Goal: Transaction & Acquisition: Purchase product/service

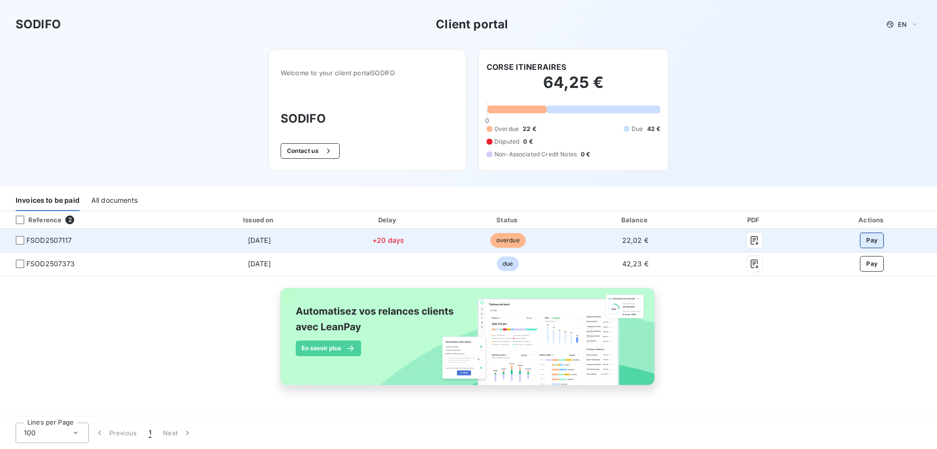
click at [875, 241] on button "Pay" at bounding box center [872, 240] width 24 height 16
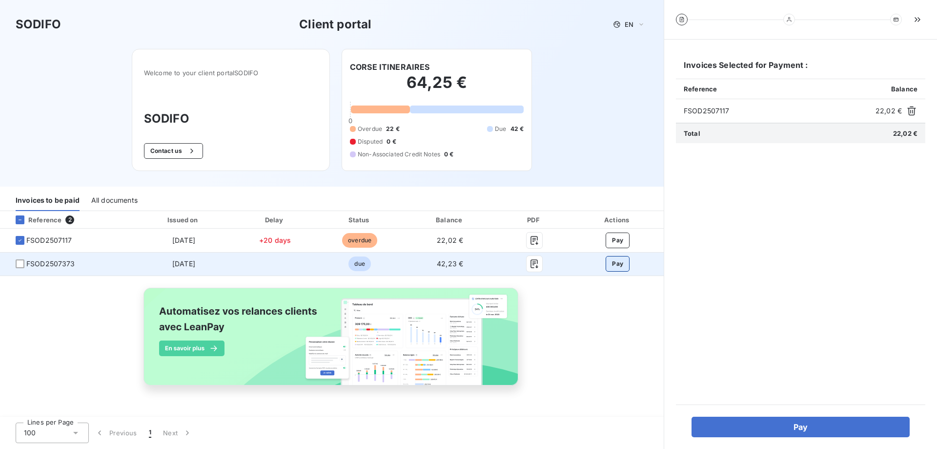
click at [617, 267] on button "Pay" at bounding box center [618, 264] width 24 height 16
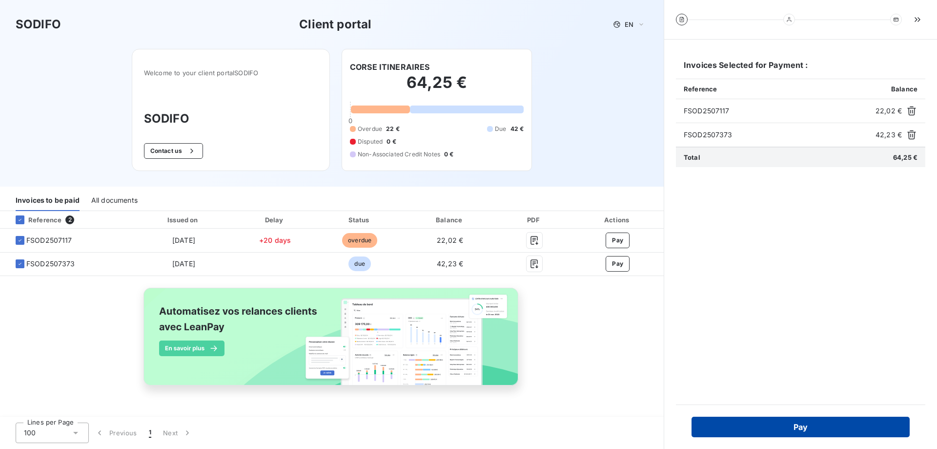
click at [805, 428] on button "Pay" at bounding box center [801, 426] width 218 height 21
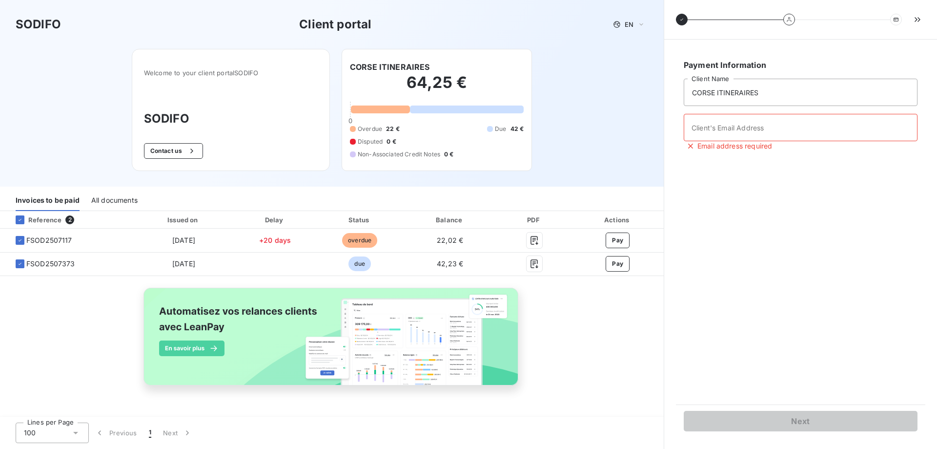
click at [541, 174] on div "Welcome to your client portal SODIFO SODIFO Contact us CORSE ITINERAIRES 64,25 …" at bounding box center [332, 118] width 432 height 138
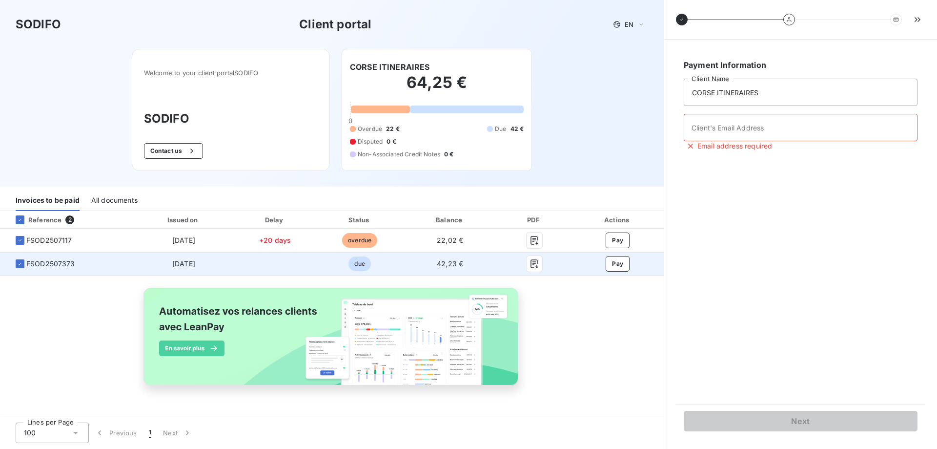
click at [56, 264] on span "FSOD2507373" at bounding box center [50, 264] width 49 height 10
